Goal: Information Seeking & Learning: Check status

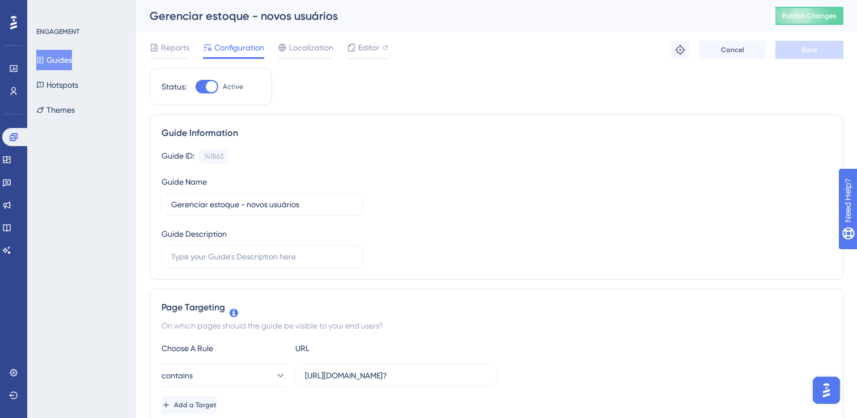
click at [57, 63] on button "Guides" at bounding box center [54, 60] width 36 height 20
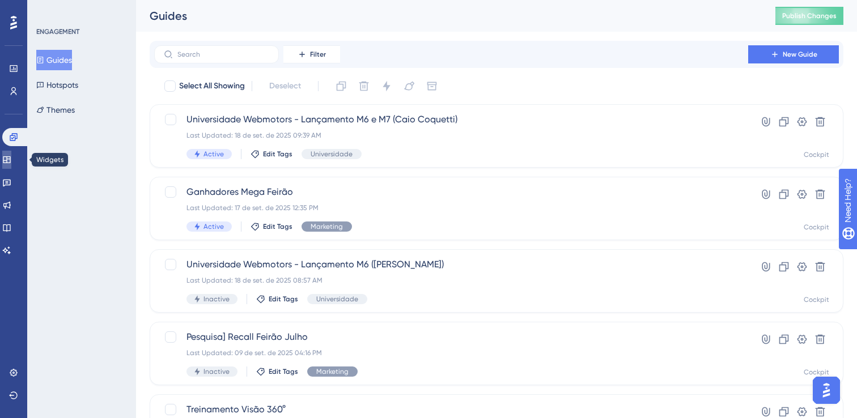
click at [11, 162] on icon at bounding box center [6, 159] width 9 height 9
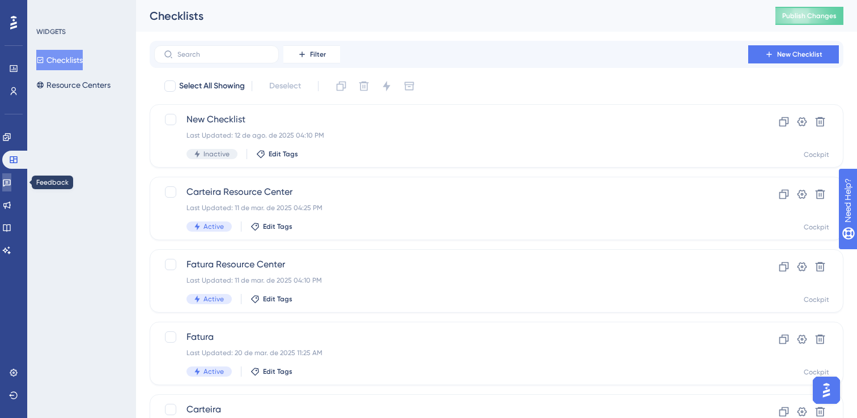
click at [11, 180] on icon at bounding box center [7, 183] width 8 height 7
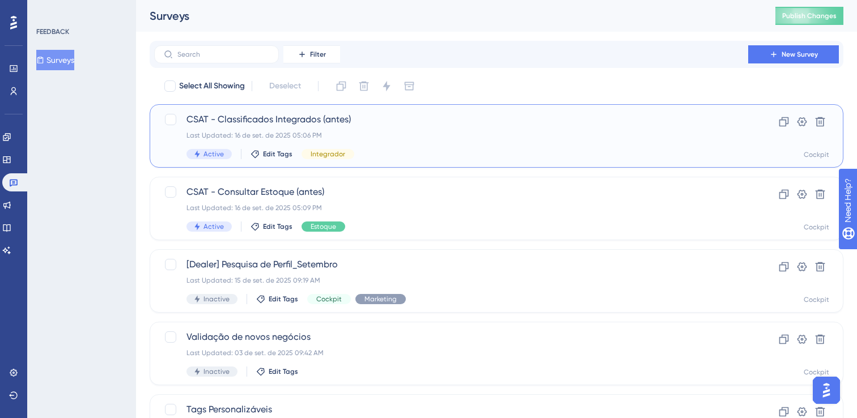
click at [232, 112] on div "CSAT - Classificados Integrados (antes) Last Updated: 16 de set. de 2025 05:06 …" at bounding box center [497, 135] width 694 height 63
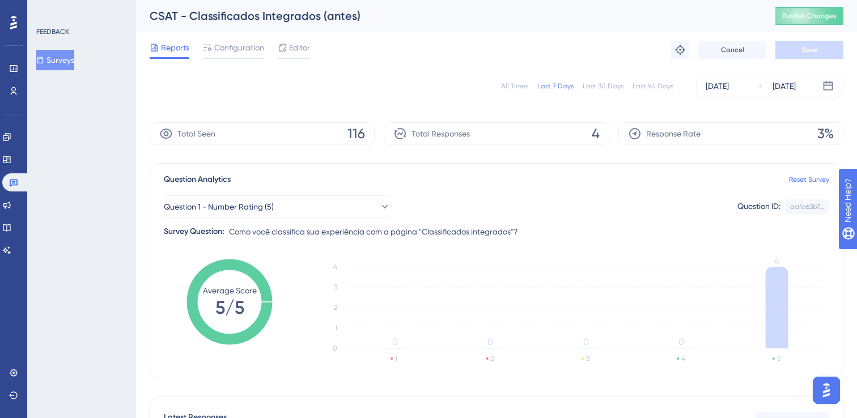
click at [74, 62] on button "Surveys" at bounding box center [55, 60] width 38 height 20
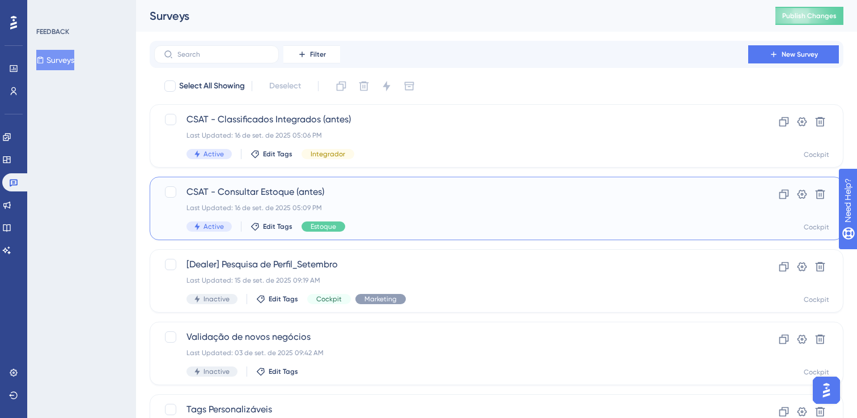
click at [240, 184] on div "CSAT - Consultar Estoque (antes) Last Updated: 16 de set. de 2025 05:09 PM Acti…" at bounding box center [497, 208] width 694 height 63
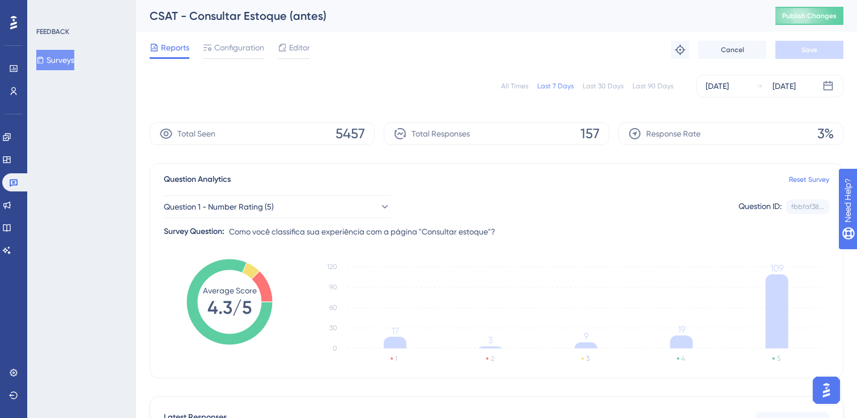
click at [74, 59] on button "Surveys" at bounding box center [55, 60] width 38 height 20
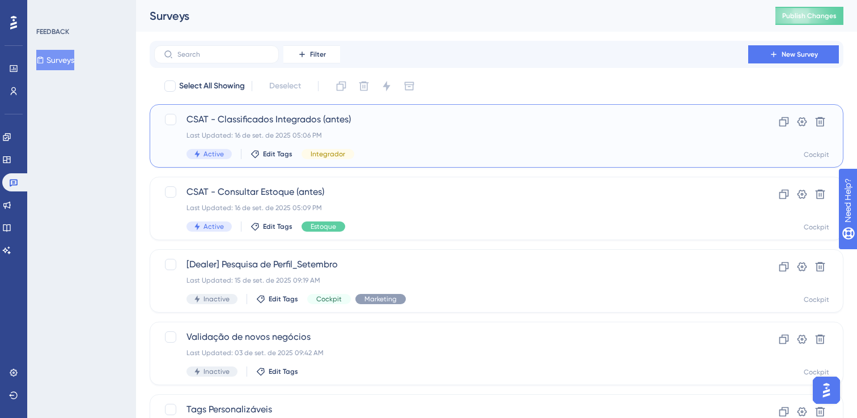
click at [278, 113] on span "CSAT - Classificados Integrados (antes)" at bounding box center [450, 120] width 529 height 14
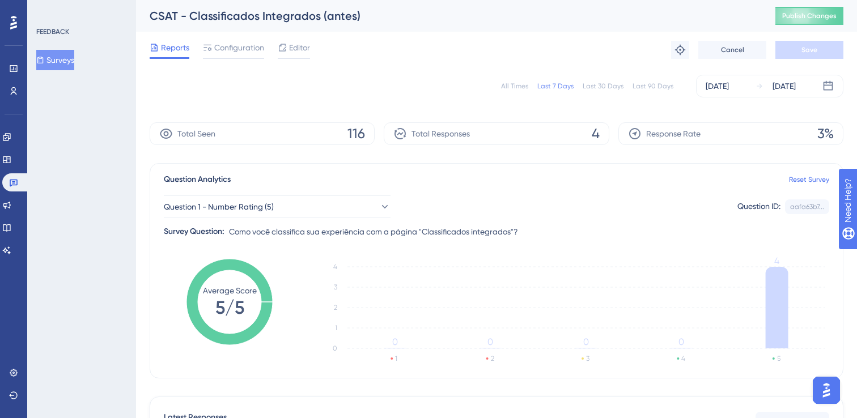
click at [65, 64] on button "Surveys" at bounding box center [55, 60] width 38 height 20
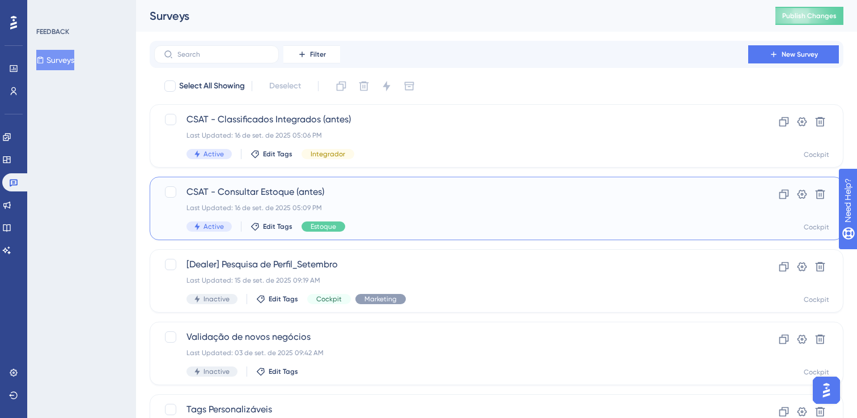
click at [273, 198] on span "CSAT - Consultar Estoque (antes)" at bounding box center [450, 192] width 529 height 14
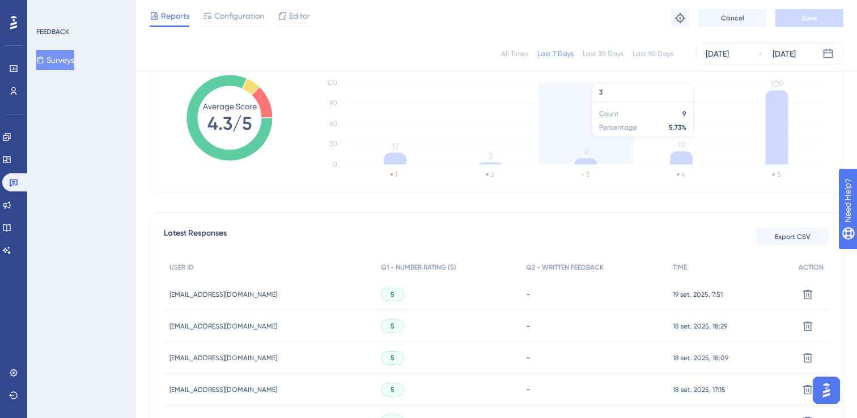
scroll to position [188, 0]
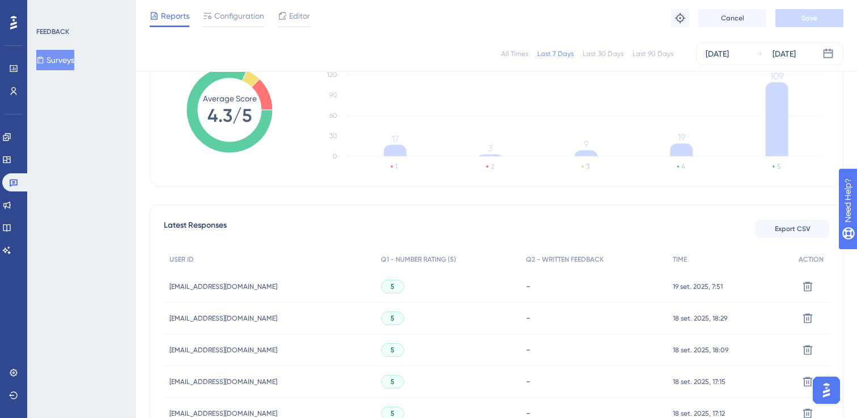
click at [54, 57] on button "Surveys" at bounding box center [55, 60] width 38 height 20
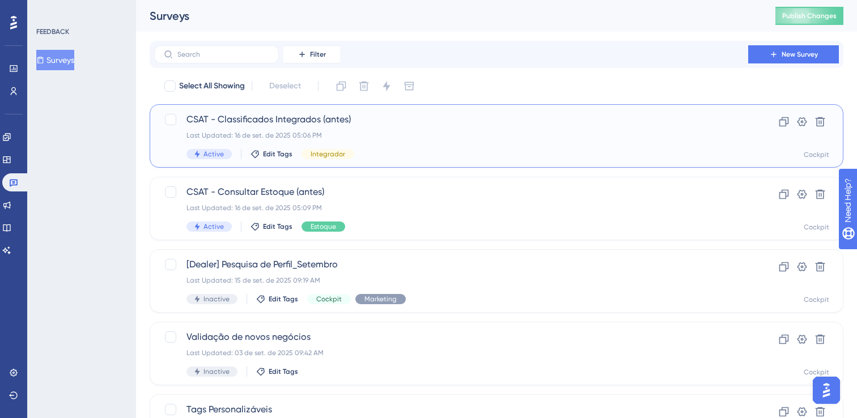
click at [277, 128] on div "CSAT - Classificados Integrados (antes) Last Updated: 16 de set. de 2025 05:06 …" at bounding box center [450, 136] width 529 height 46
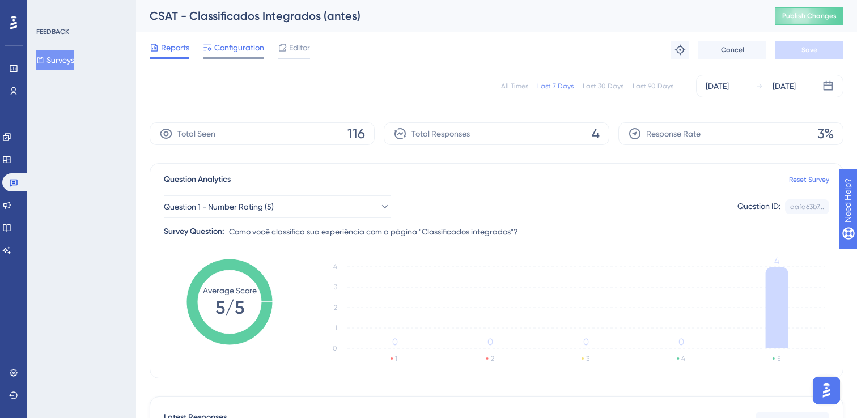
click at [249, 50] on span "Configuration" at bounding box center [239, 48] width 50 height 14
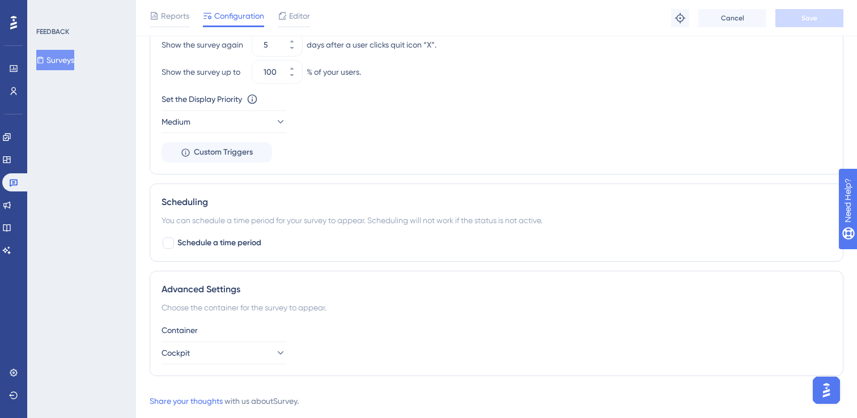
scroll to position [845, 0]
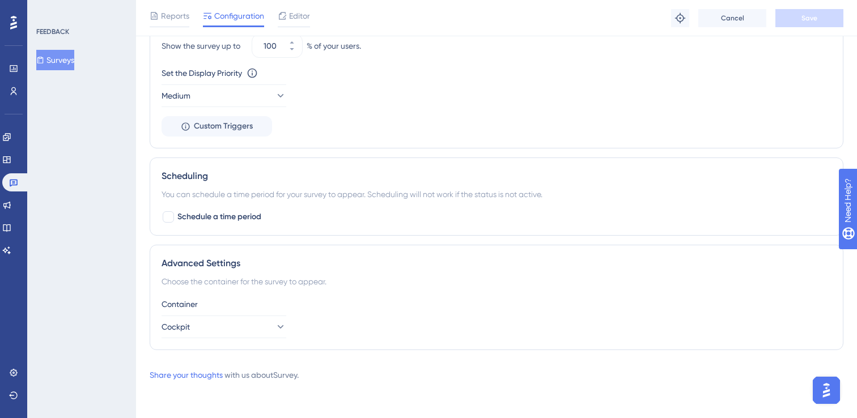
click at [69, 66] on button "Surveys" at bounding box center [55, 60] width 38 height 20
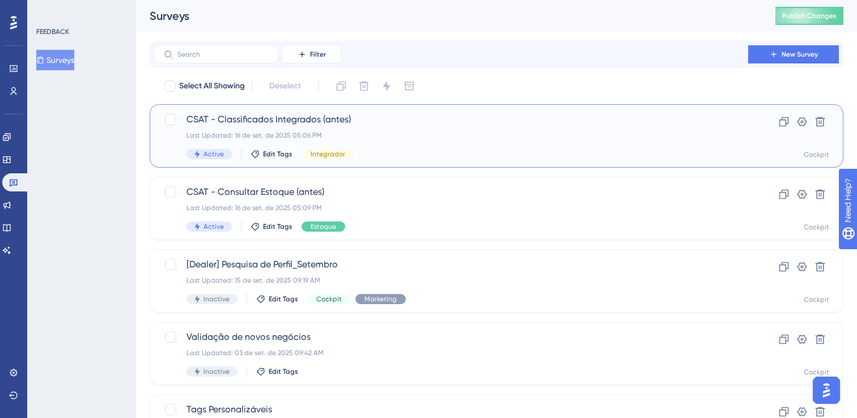
click at [323, 128] on div "CSAT - Classificados Integrados (antes) Last Updated: 16 de set. de 2025 05:06 …" at bounding box center [450, 136] width 529 height 46
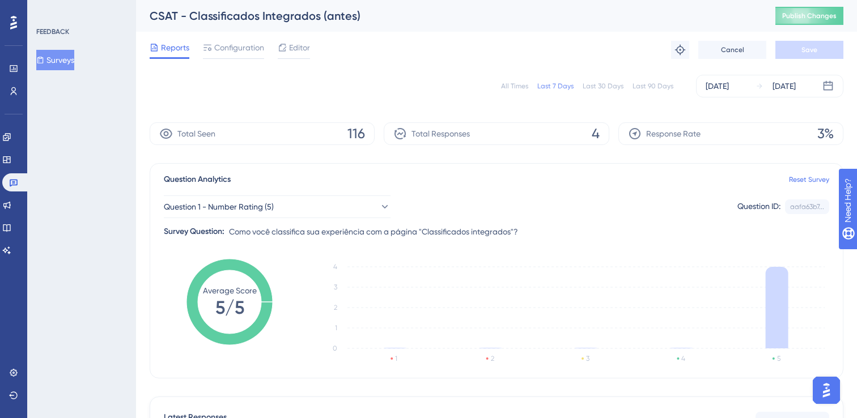
click at [67, 59] on button "Surveys" at bounding box center [55, 60] width 38 height 20
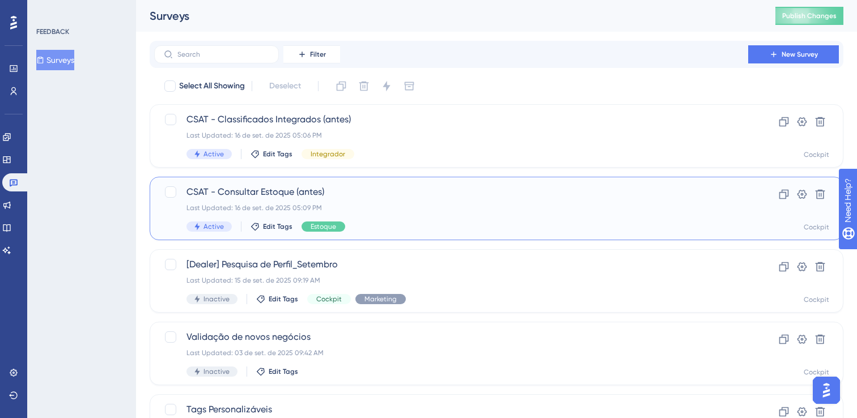
click at [267, 183] on div "CSAT - Consultar Estoque (antes) Last Updated: 16 de set. de 2025 05:09 PM Acti…" at bounding box center [497, 208] width 694 height 63
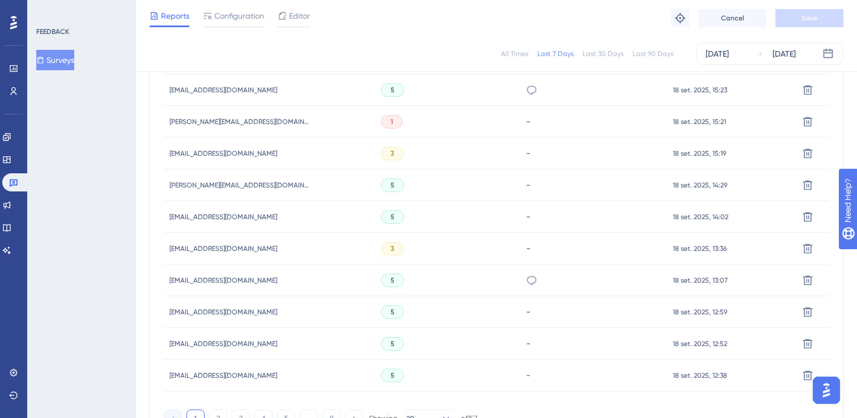
scroll to position [622, 0]
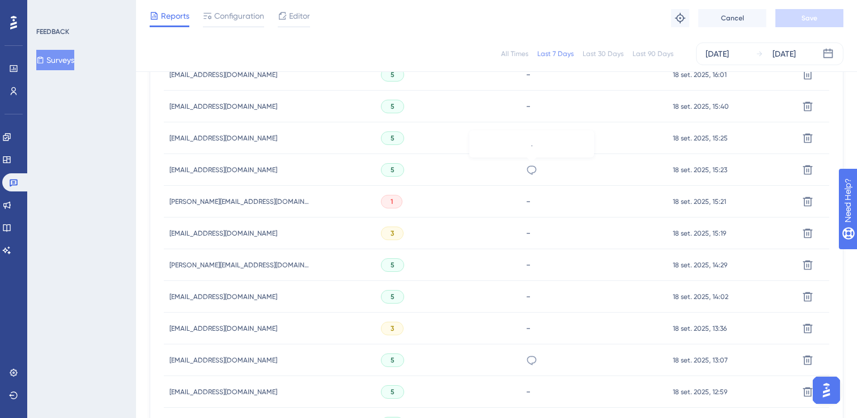
click at [531, 169] on icon at bounding box center [531, 169] width 11 height 11
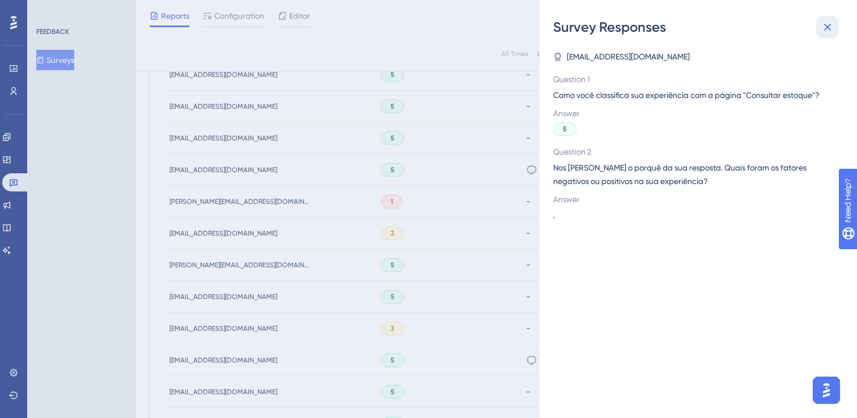
click at [824, 25] on icon at bounding box center [828, 27] width 14 height 14
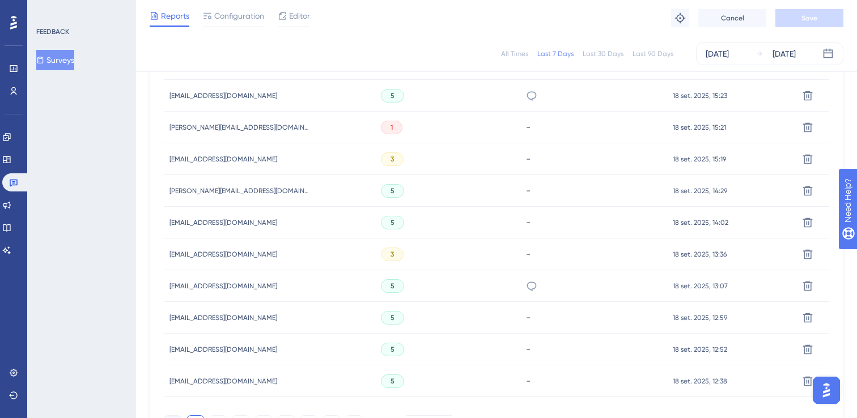
scroll to position [784, 0]
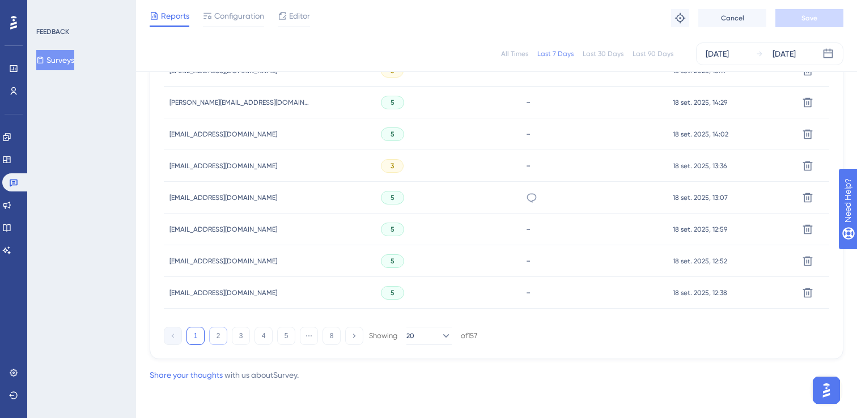
click at [221, 339] on button "2" at bounding box center [218, 336] width 18 height 18
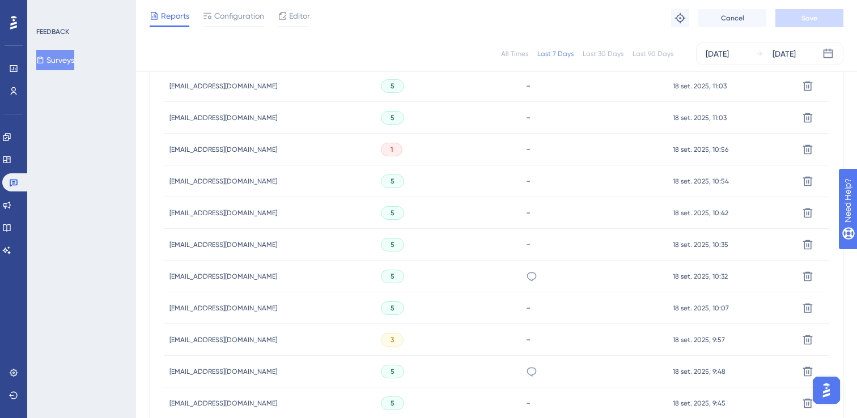
scroll to position [732, 0]
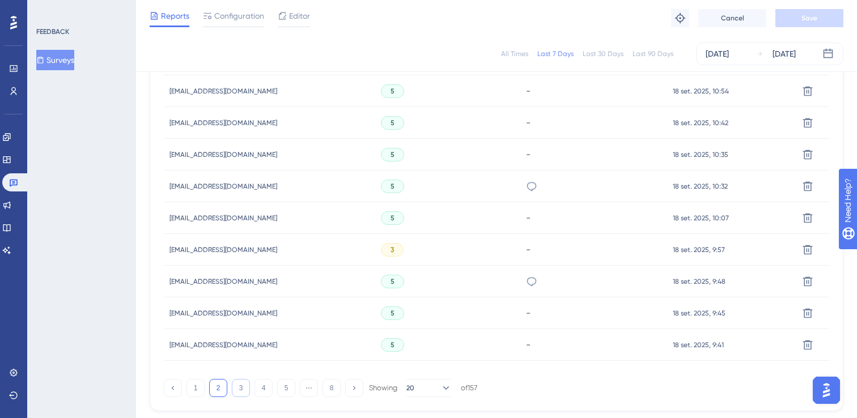
click at [247, 384] on button "3" at bounding box center [241, 388] width 18 height 18
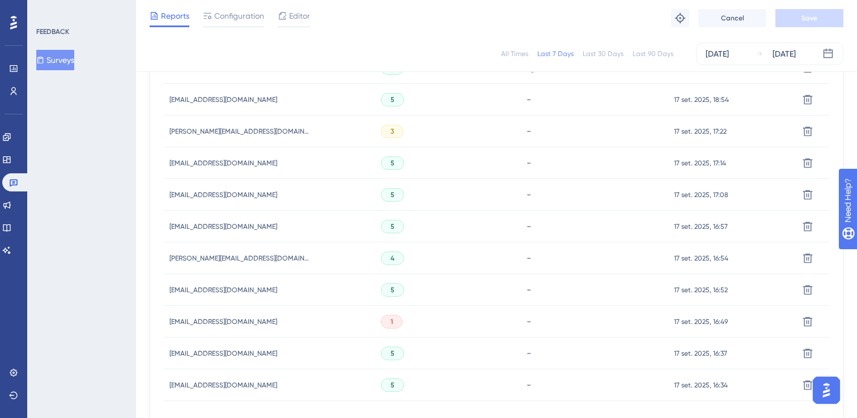
scroll to position [784, 0]
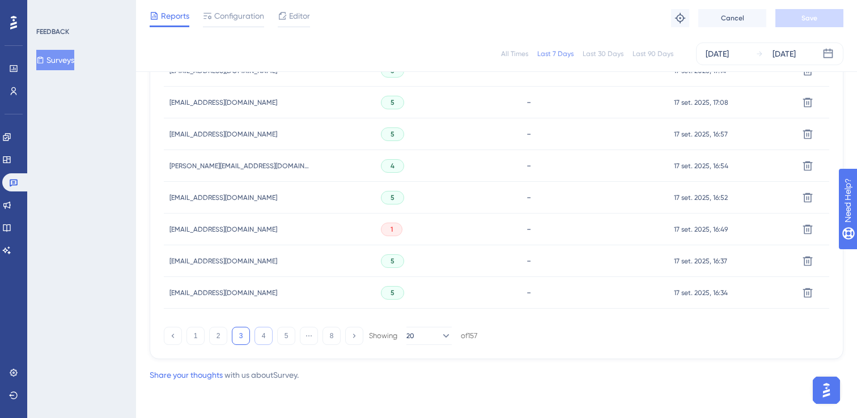
click at [264, 334] on button "4" at bounding box center [263, 336] width 18 height 18
click at [279, 336] on button "5" at bounding box center [286, 336] width 18 height 18
click at [294, 341] on button "6" at bounding box center [286, 336] width 18 height 18
click at [309, 337] on button "7" at bounding box center [309, 336] width 18 height 18
click at [329, 334] on button "8" at bounding box center [332, 336] width 18 height 18
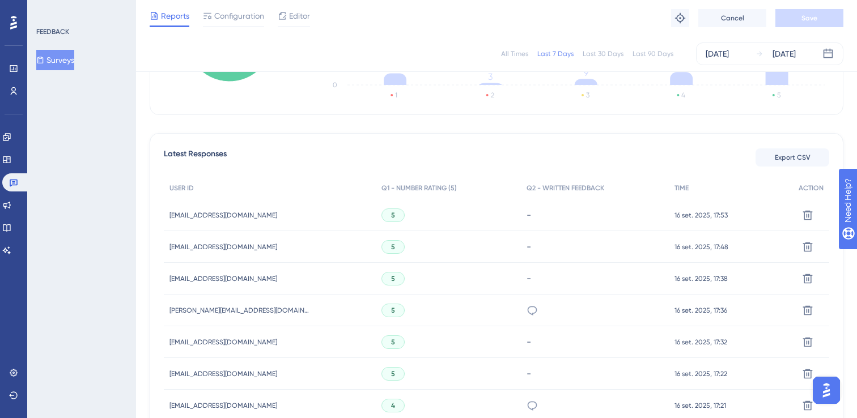
scroll to position [689, 0]
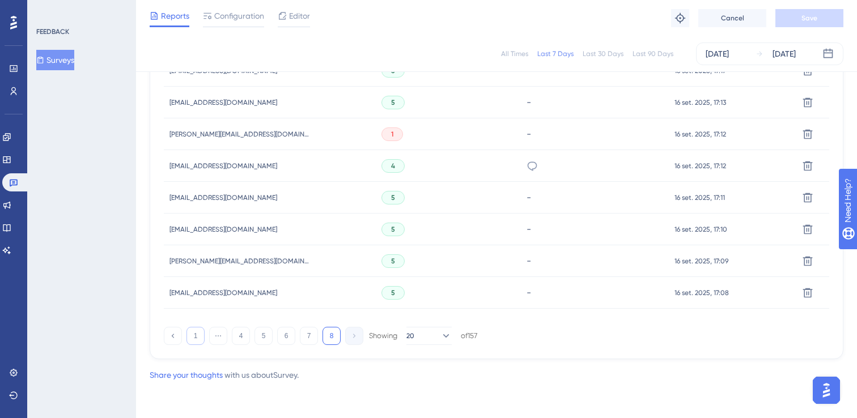
click at [196, 342] on button "1" at bounding box center [195, 336] width 18 height 18
